Goal: Task Accomplishment & Management: Manage account settings

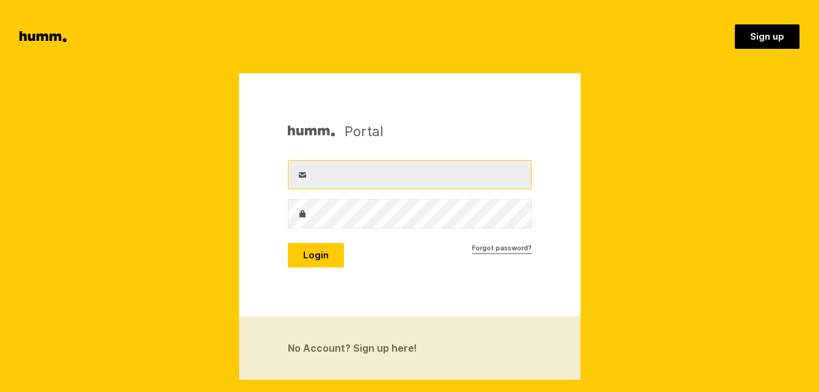
click at [343, 176] on input "Username" at bounding box center [410, 174] width 244 height 29
type input "nzearthangel@yahoo.co.nz"
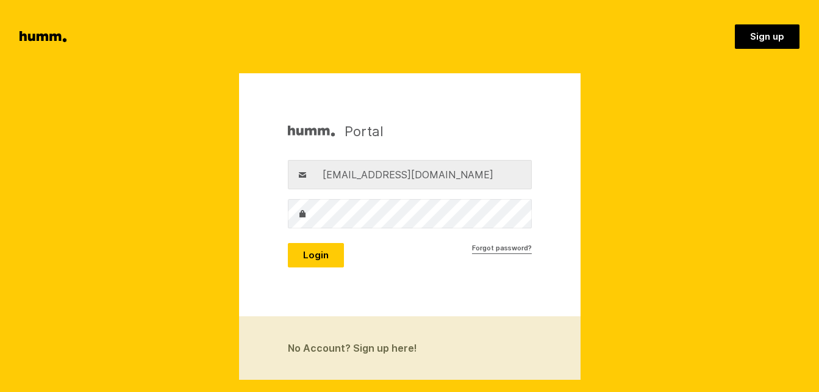
click at [314, 213] on label "Password" at bounding box center [302, 213] width 29 height 29
click at [288, 243] on button "Login" at bounding box center [316, 255] width 56 height 24
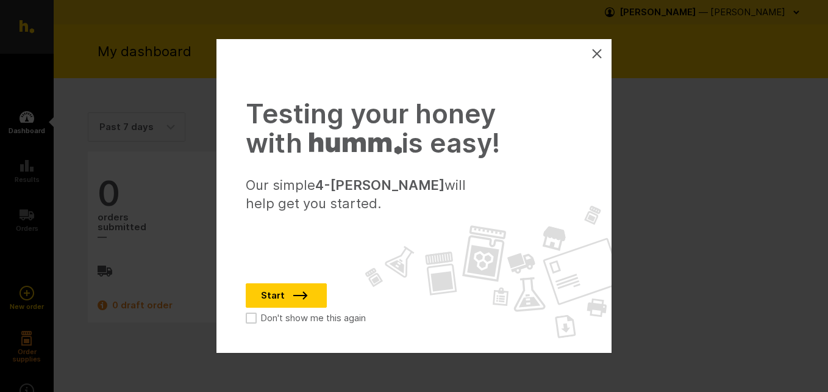
drag, startPoint x: 598, startPoint y: 52, endPoint x: 589, endPoint y: 66, distance: 15.9
click at [597, 52] on icon at bounding box center [597, 54] width 10 height 10
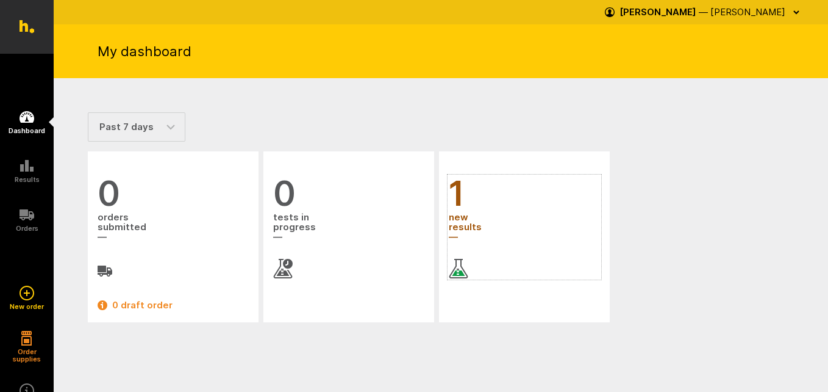
click at [464, 221] on span "new results" at bounding box center [524, 227] width 151 height 33
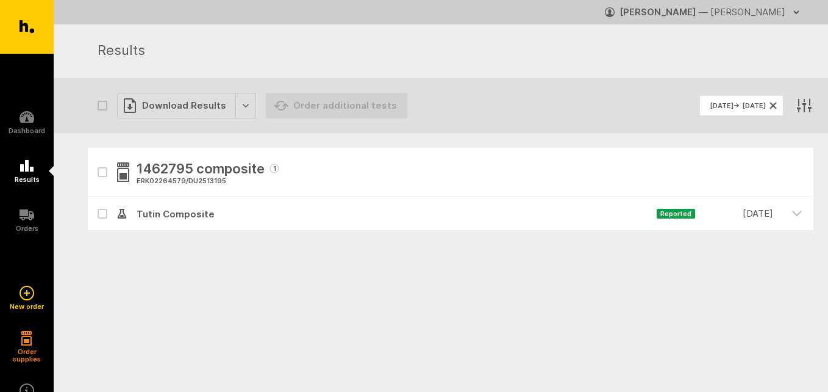
click at [798, 8] on icon "button" at bounding box center [797, 12] width 10 height 10
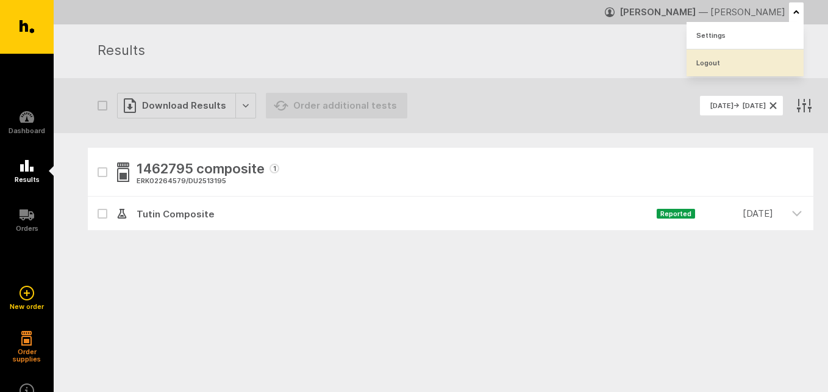
click at [705, 61] on link "Logout" at bounding box center [745, 62] width 117 height 27
